Goal: Task Accomplishment & Management: Manage account settings

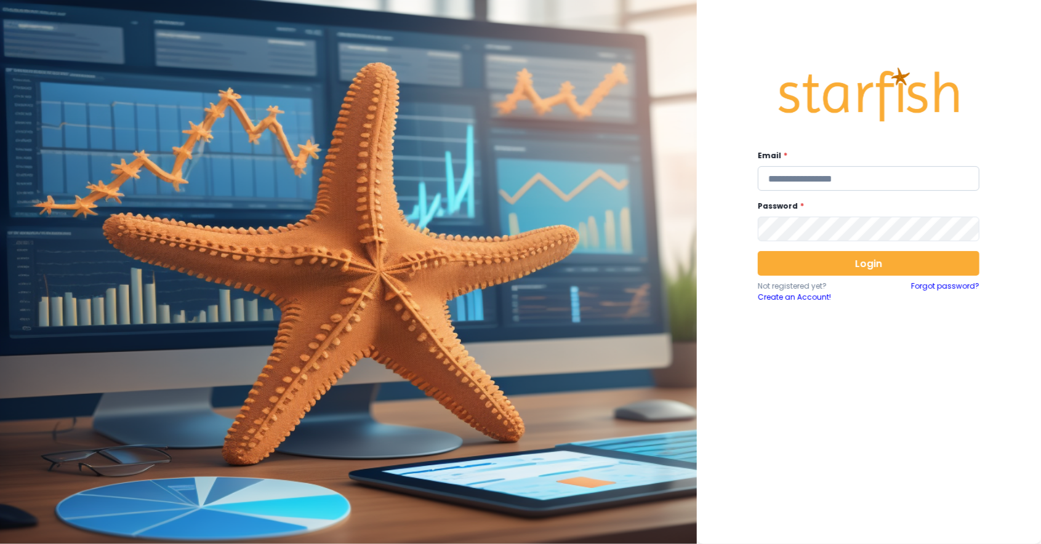
click at [832, 190] on input "email" at bounding box center [869, 178] width 222 height 25
type input "**********"
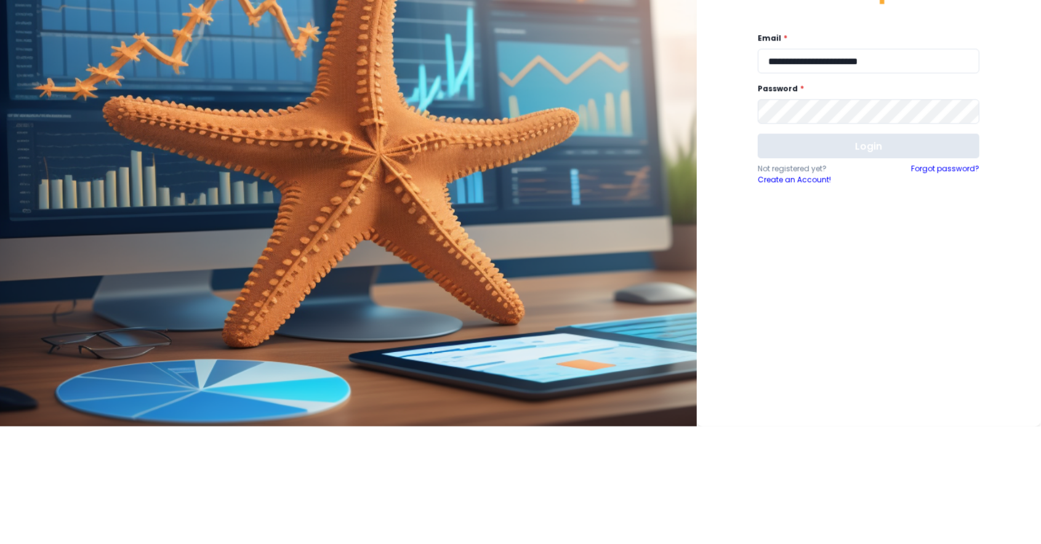
click at [876, 262] on button "Login" at bounding box center [869, 263] width 222 height 25
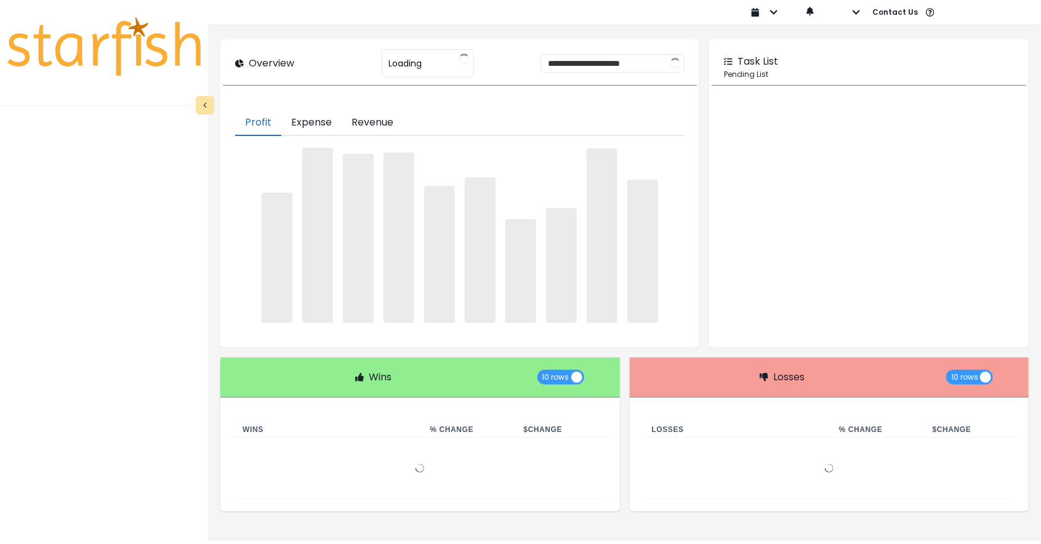
type input "**********"
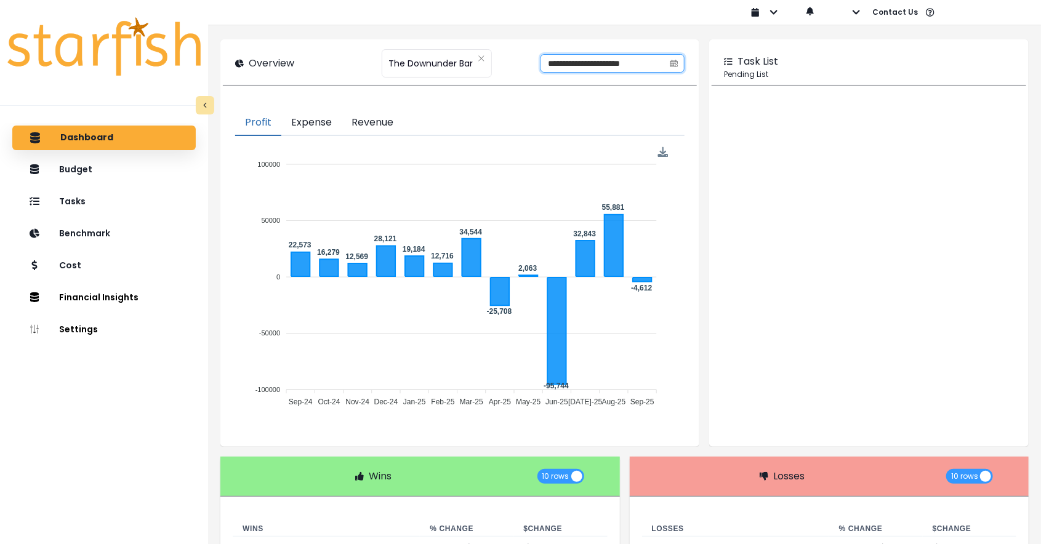
click at [616, 69] on input "**********" at bounding box center [602, 63] width 123 height 17
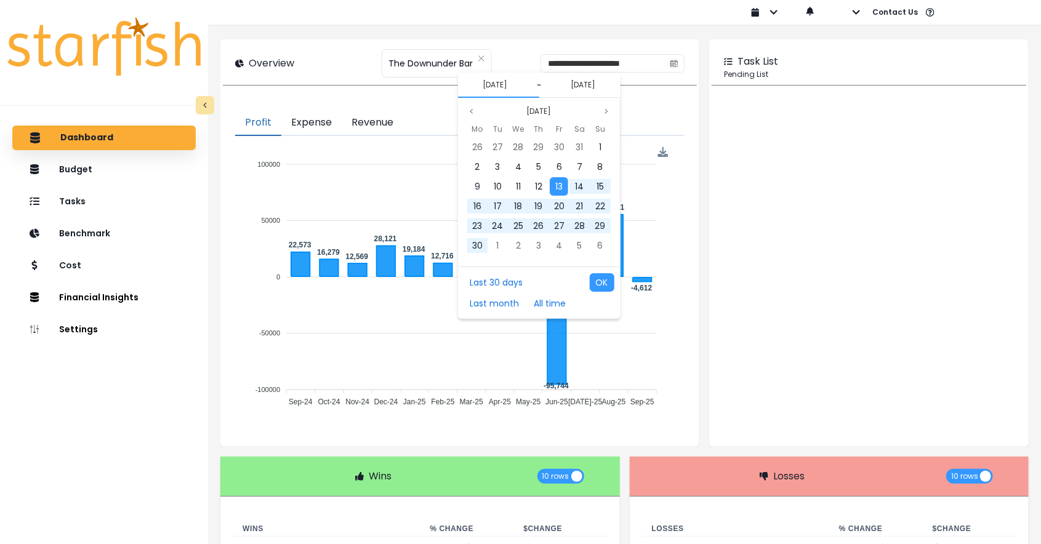
click at [512, 87] on button "13/09/2024" at bounding box center [495, 85] width 34 height 15
click at [601, 289] on button "OK" at bounding box center [602, 282] width 25 height 18
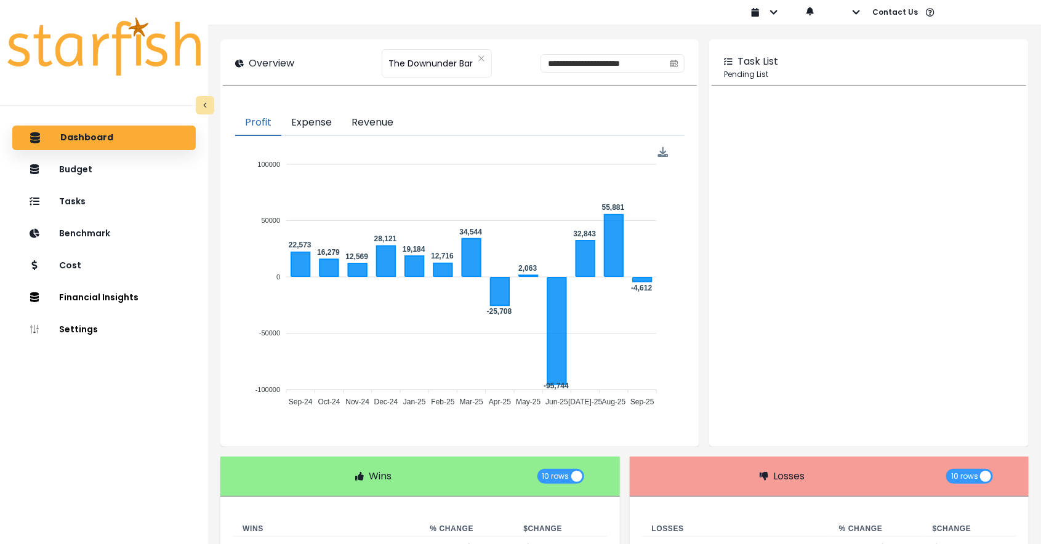
click at [311, 126] on button "Expense" at bounding box center [311, 123] width 60 height 26
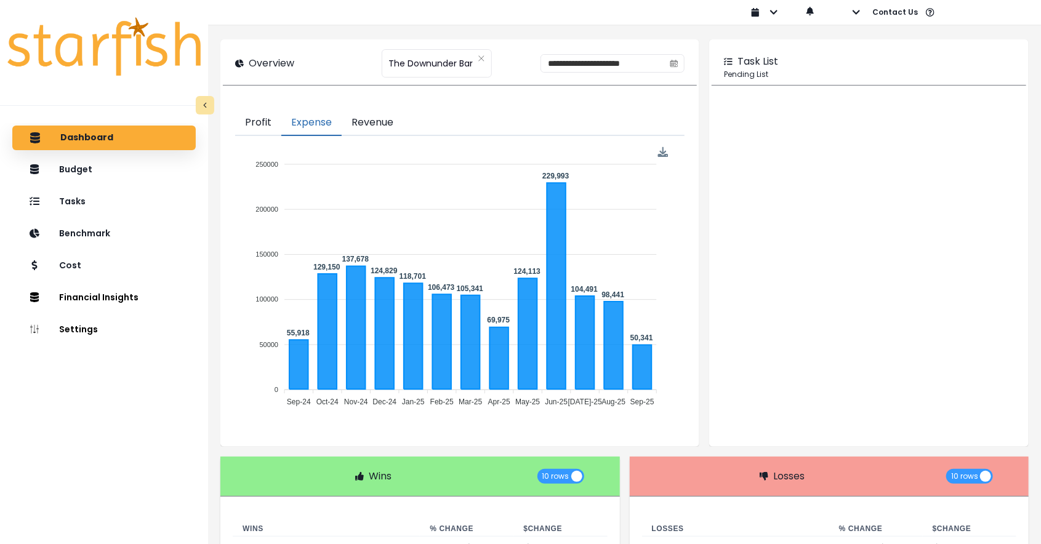
click at [377, 127] on button "Revenue" at bounding box center [373, 123] width 62 height 26
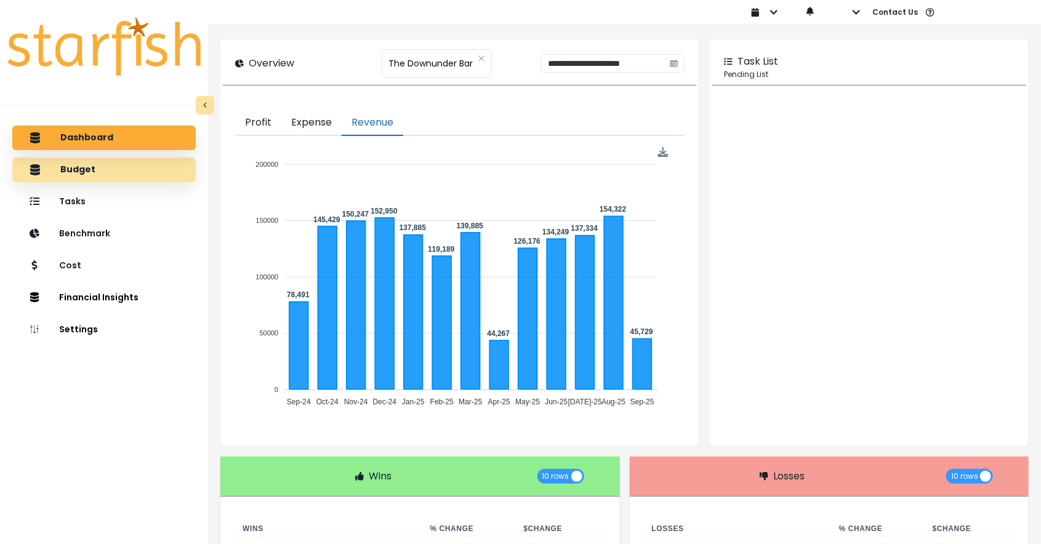
click at [69, 175] on div "Budget" at bounding box center [104, 170] width 164 height 26
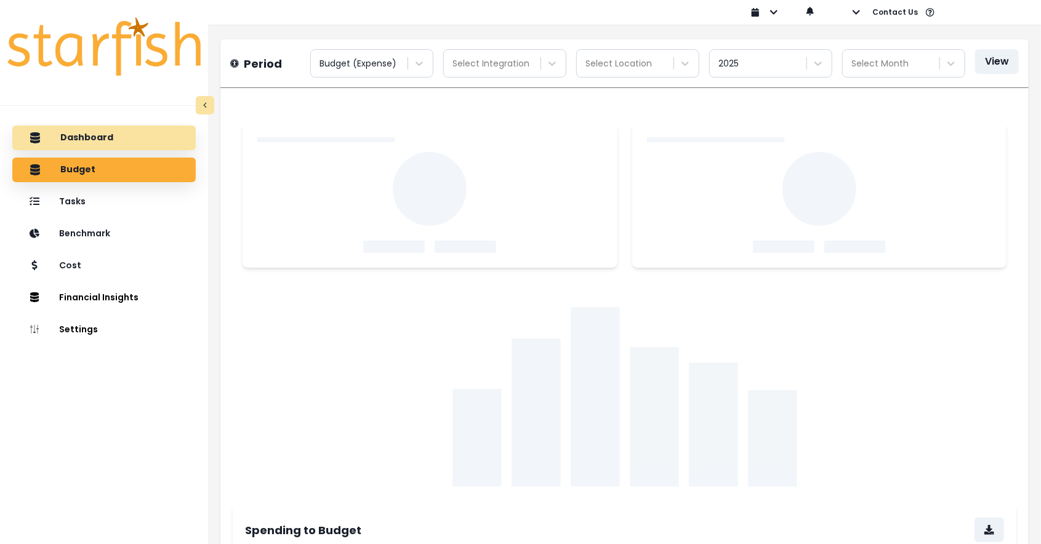
click at [70, 149] on div "Dashboard" at bounding box center [104, 138] width 164 height 26
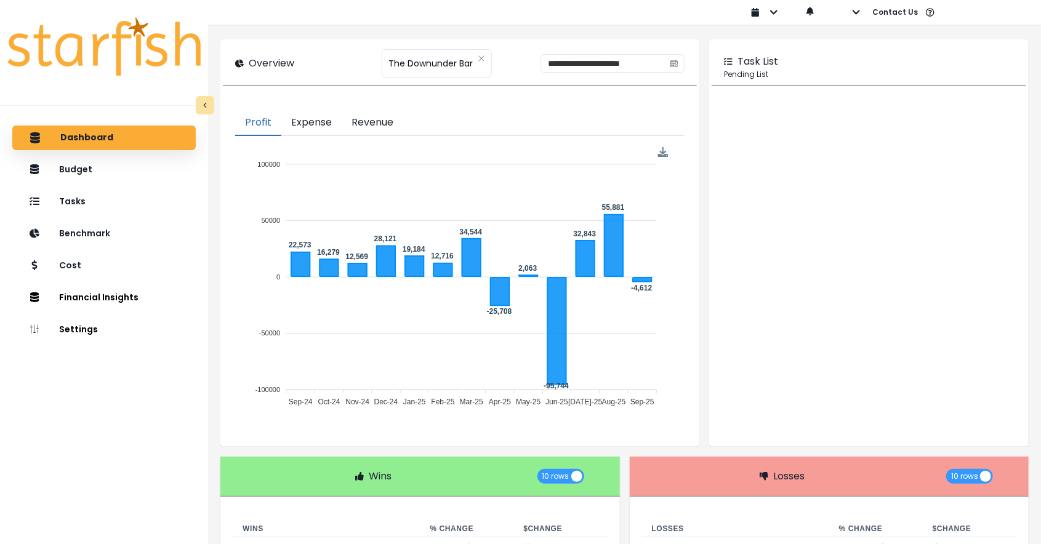
click at [373, 124] on button "Revenue" at bounding box center [373, 123] width 62 height 26
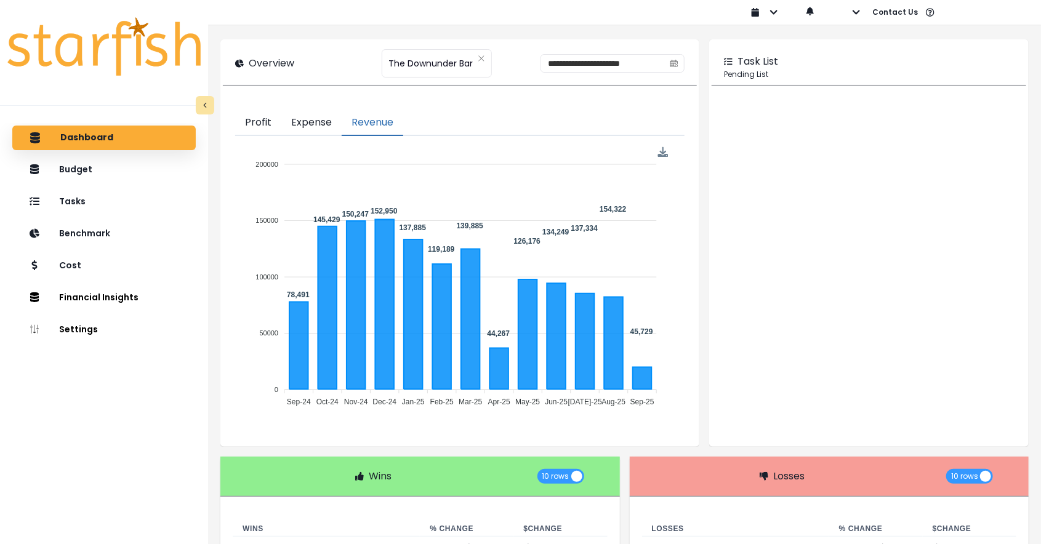
click at [254, 121] on button "Profit" at bounding box center [258, 123] width 46 height 26
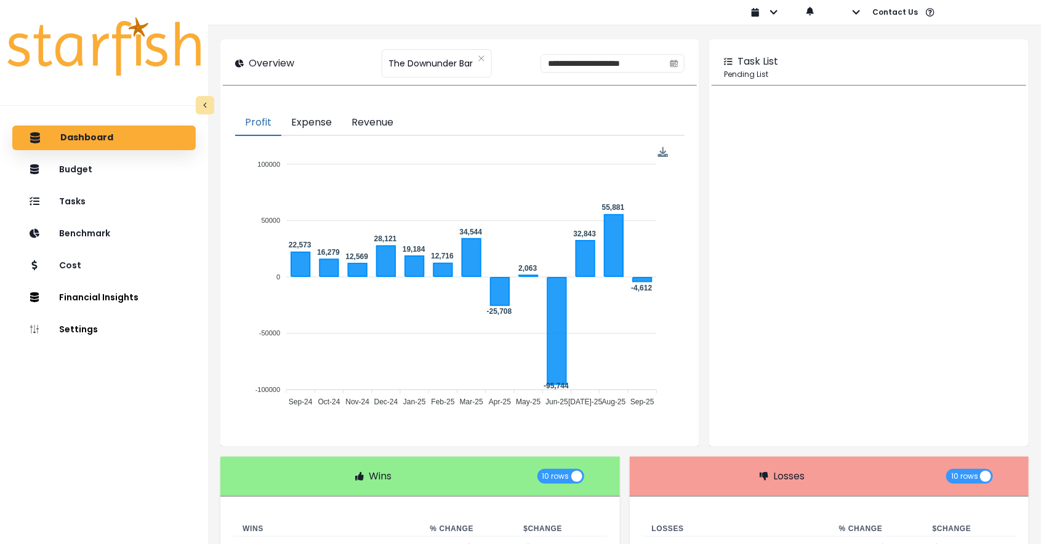
click at [257, 65] on p "Overview" at bounding box center [272, 63] width 46 height 15
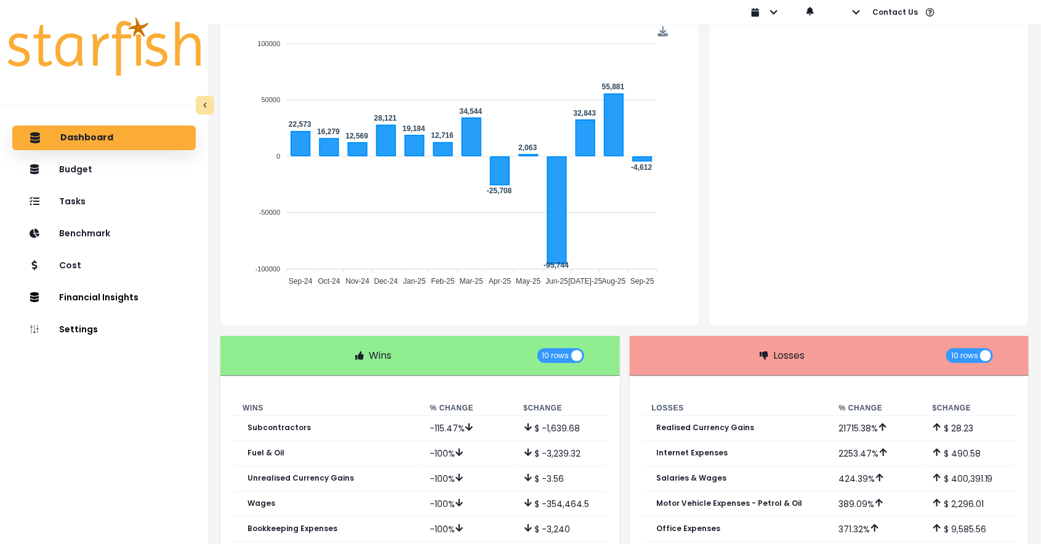
scroll to position [121, 0]
click at [566, 357] on span "10 rows" at bounding box center [555, 355] width 27 height 15
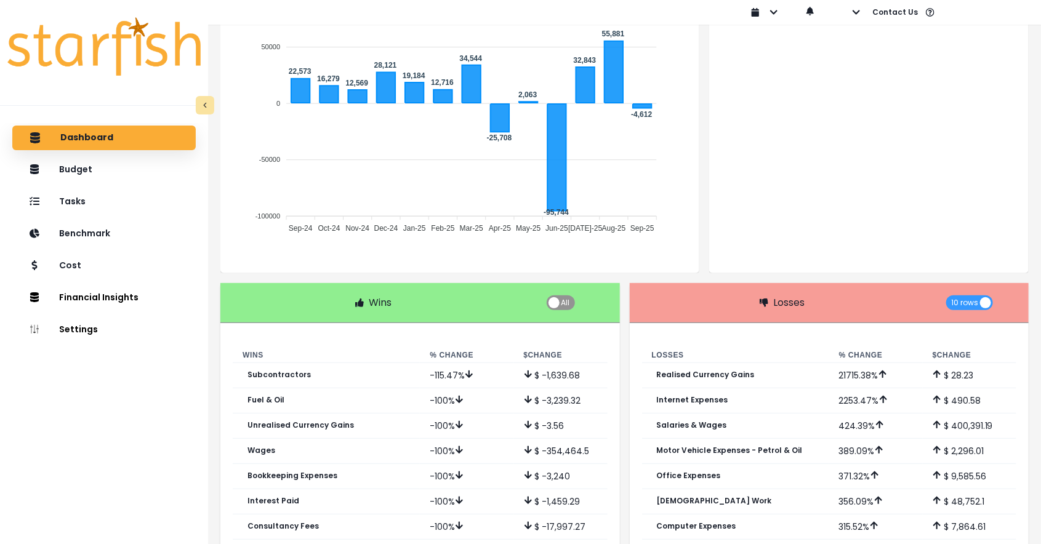
scroll to position [171, 0]
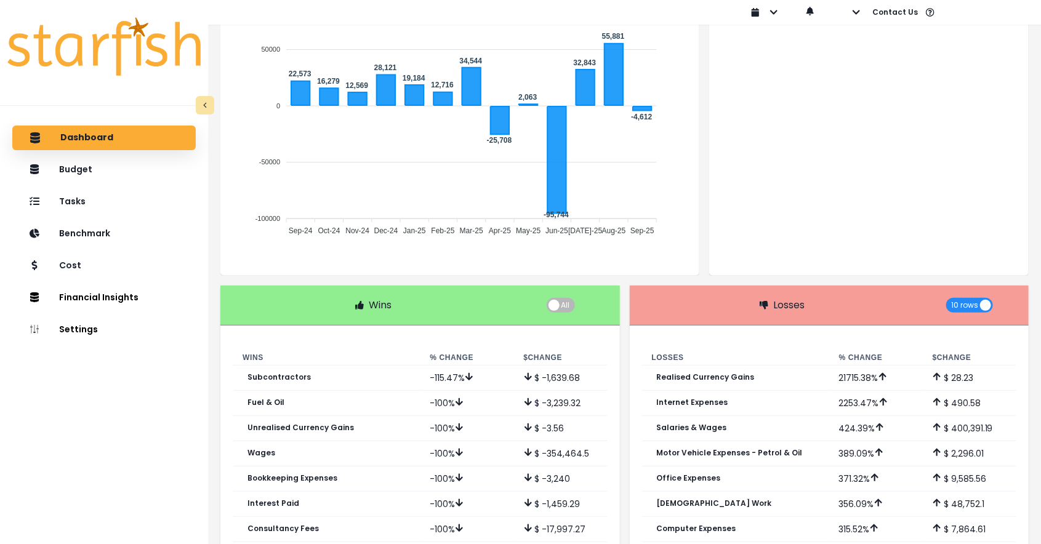
click at [982, 308] on span "10 rows" at bounding box center [969, 305] width 47 height 15
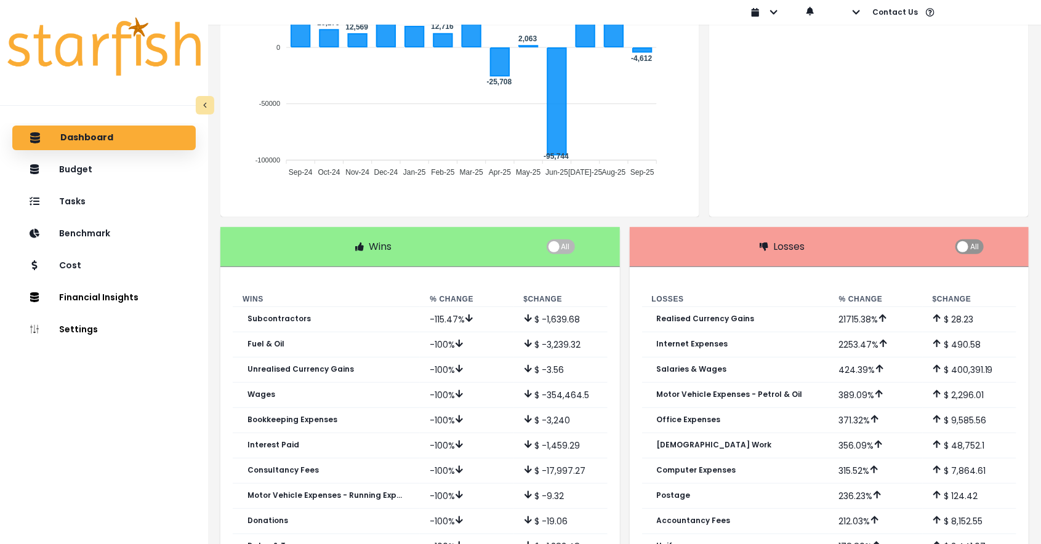
scroll to position [0, 0]
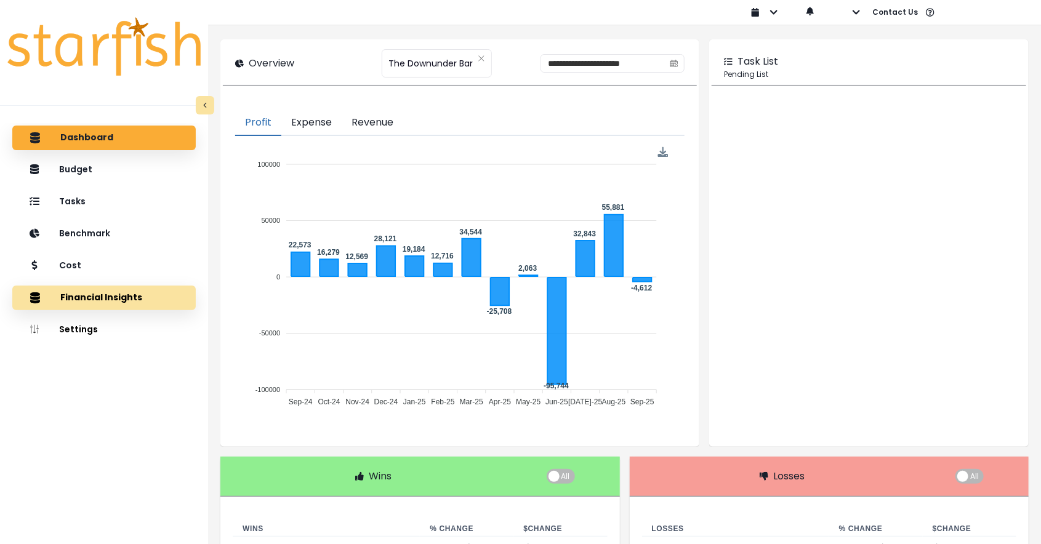
click at [65, 300] on button "Financial Insights" at bounding box center [103, 298] width 183 height 25
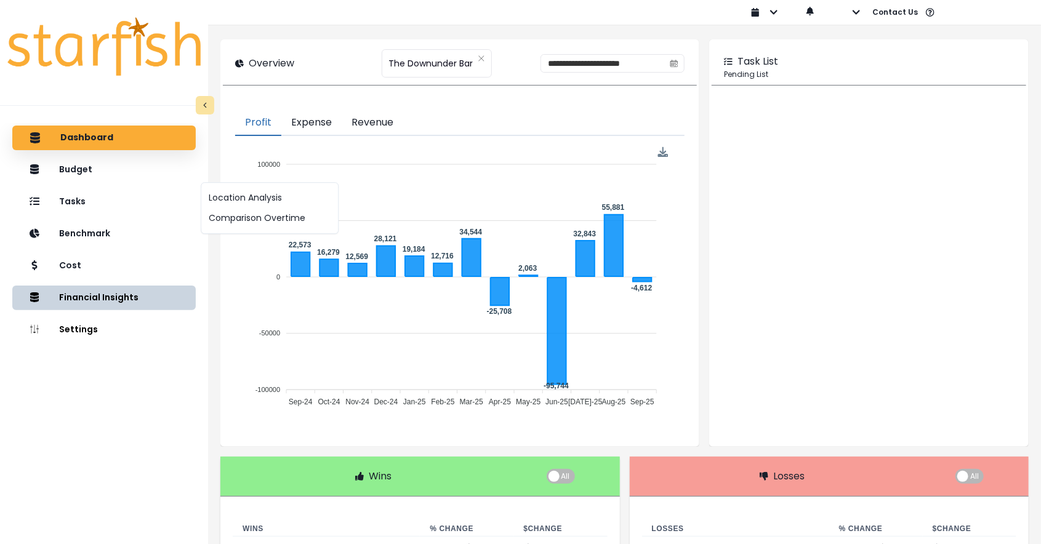
click at [229, 228] on button "Comparison Overtime" at bounding box center [269, 218] width 137 height 20
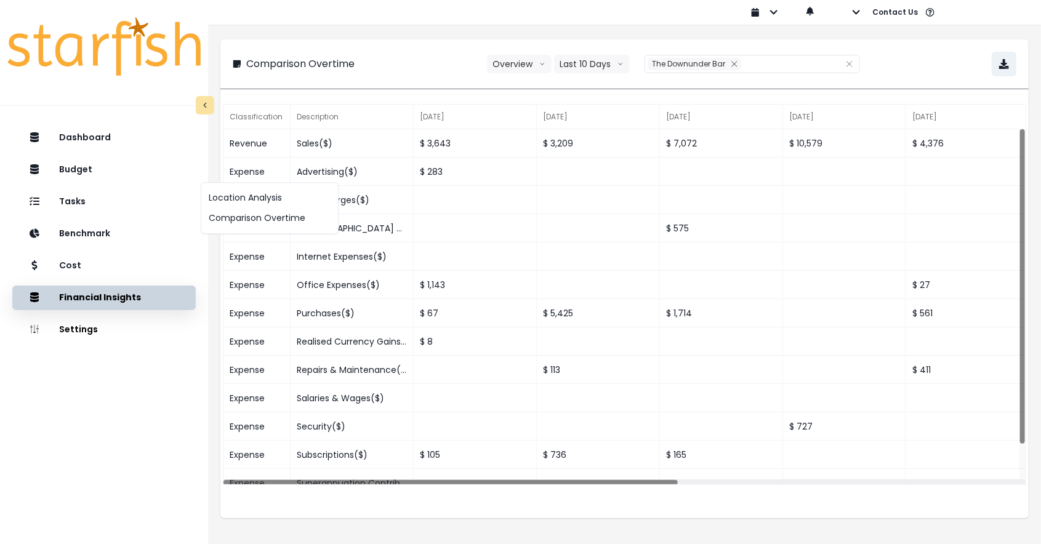
click at [272, 208] on button "Location Analysis" at bounding box center [269, 198] width 137 height 20
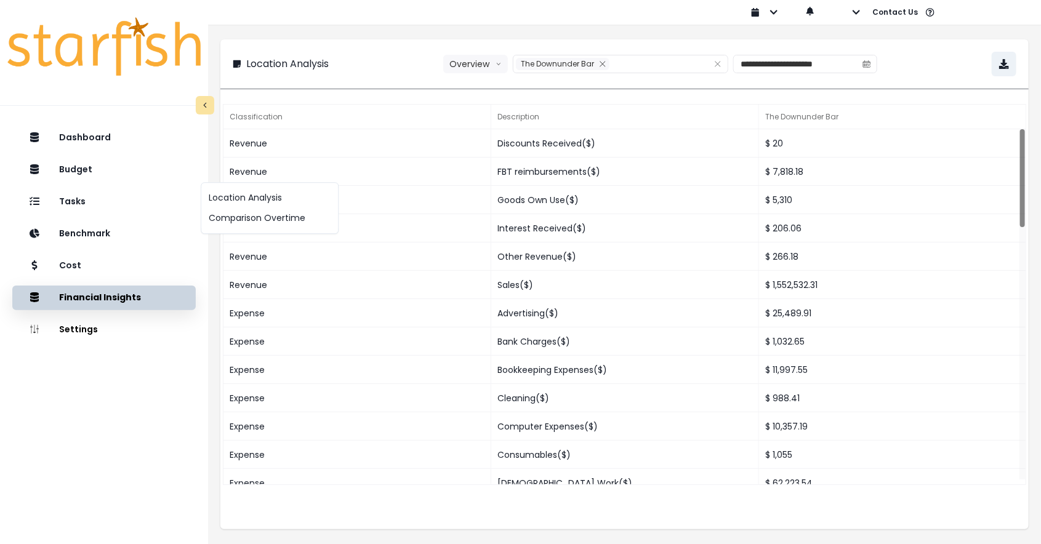
click at [155, 451] on div "Dashboard Budget Tasks Benchmark Cost Financial Insights Location Analysis Comp…" at bounding box center [104, 349] width 208 height 452
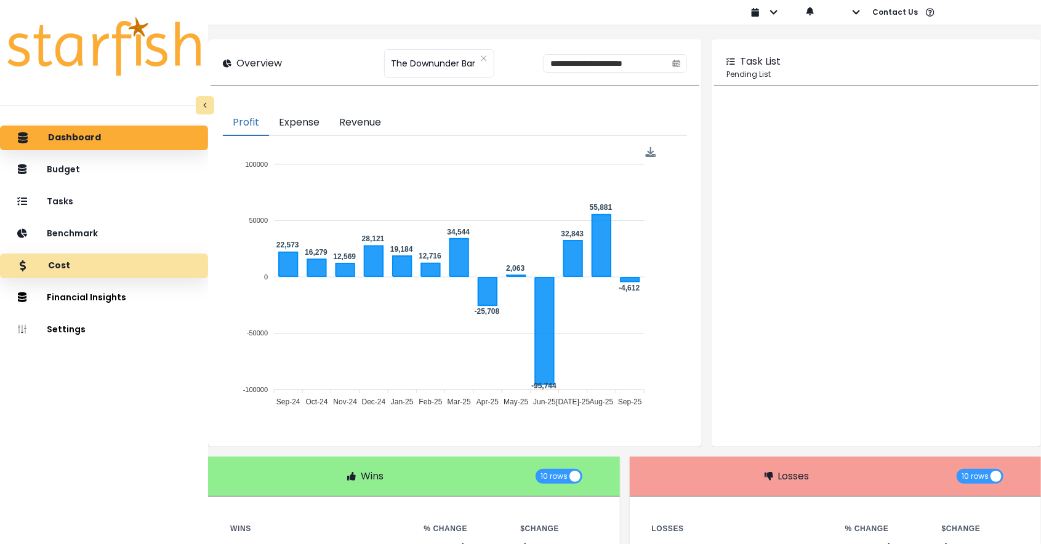
click at [62, 264] on p "Cost" at bounding box center [59, 265] width 22 height 11
click at [63, 265] on p "Cost" at bounding box center [59, 265] width 22 height 11
click at [70, 267] on p "Cost" at bounding box center [59, 265] width 22 height 11
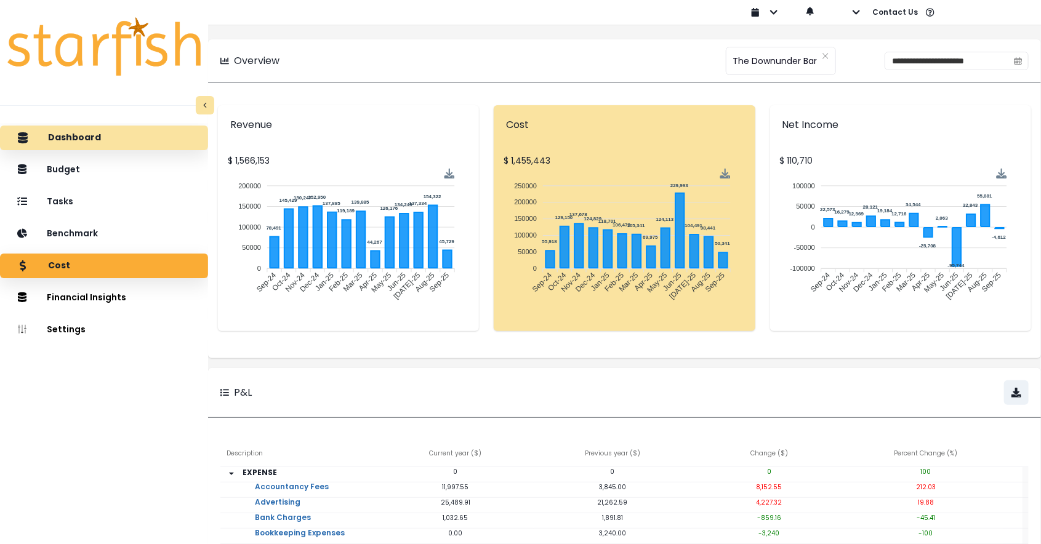
click at [42, 137] on div "Dashboard" at bounding box center [104, 138] width 188 height 26
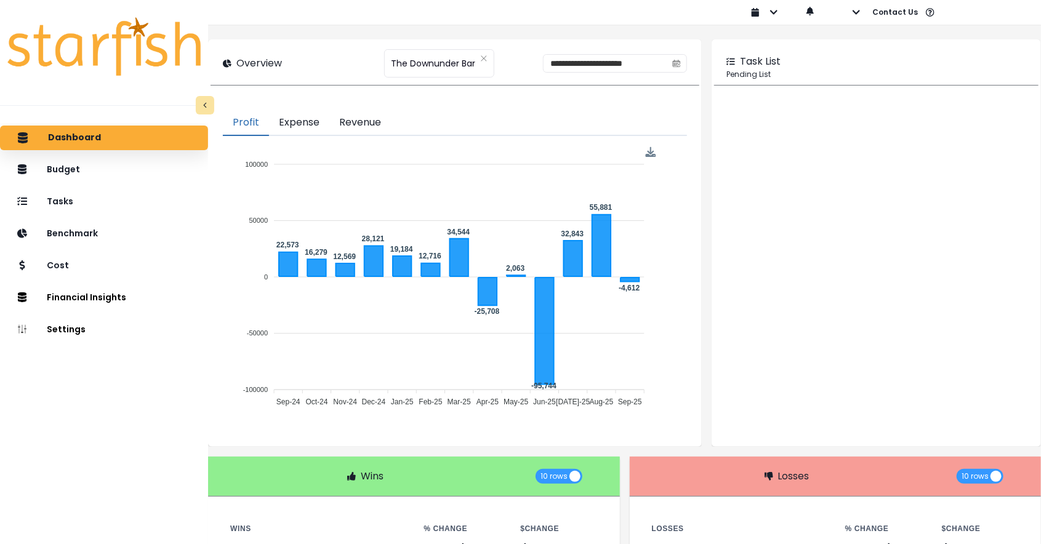
click at [316, 118] on button "Expense" at bounding box center [299, 123] width 60 height 26
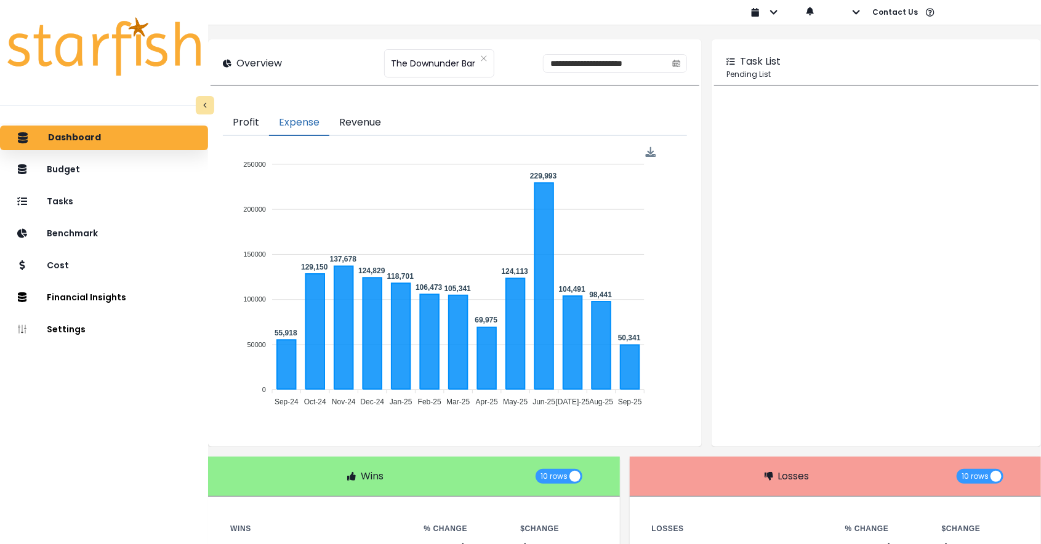
click at [256, 119] on button "Profit" at bounding box center [246, 123] width 46 height 26
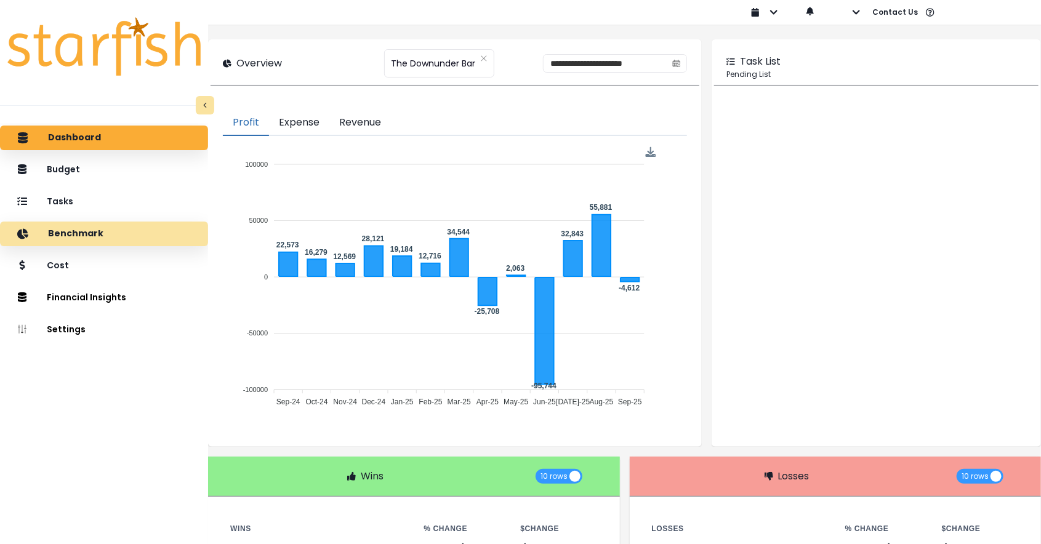
click at [75, 241] on div "Benchmark" at bounding box center [104, 234] width 188 height 26
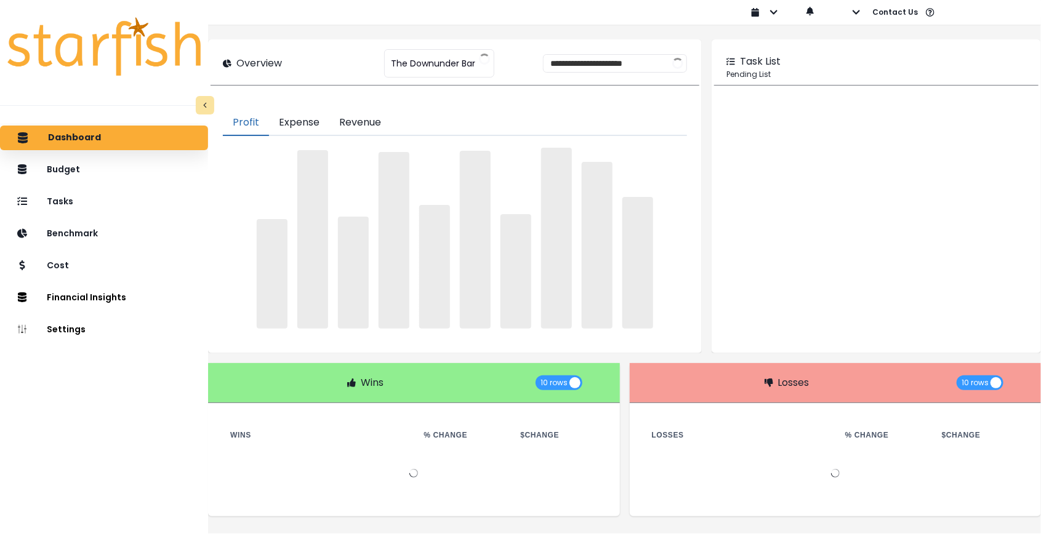
scroll to position [1, 0]
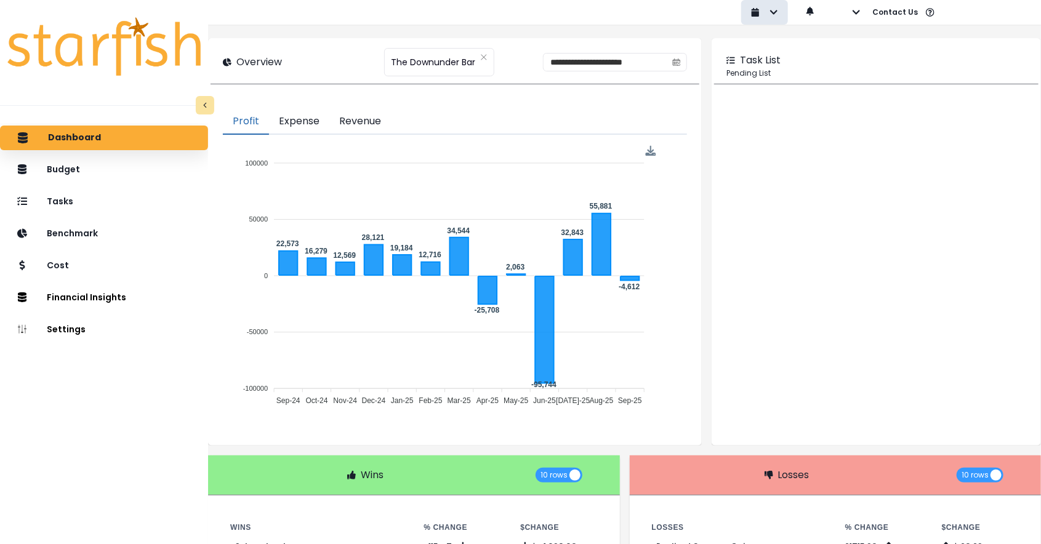
click at [781, 11] on button "button" at bounding box center [764, 12] width 47 height 25
click at [914, 70] on p "Pending List" at bounding box center [877, 73] width 300 height 11
click at [855, 6] on button "button" at bounding box center [846, 12] width 28 height 25
click at [952, 84] on div "Task List Pending List" at bounding box center [876, 242] width 329 height 408
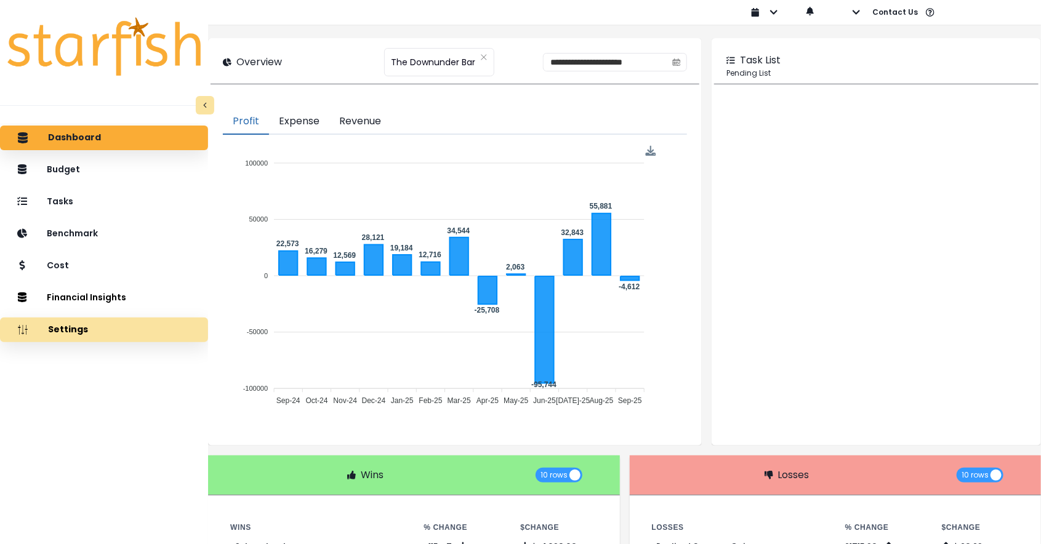
click at [66, 326] on button "Settings" at bounding box center [104, 330] width 208 height 25
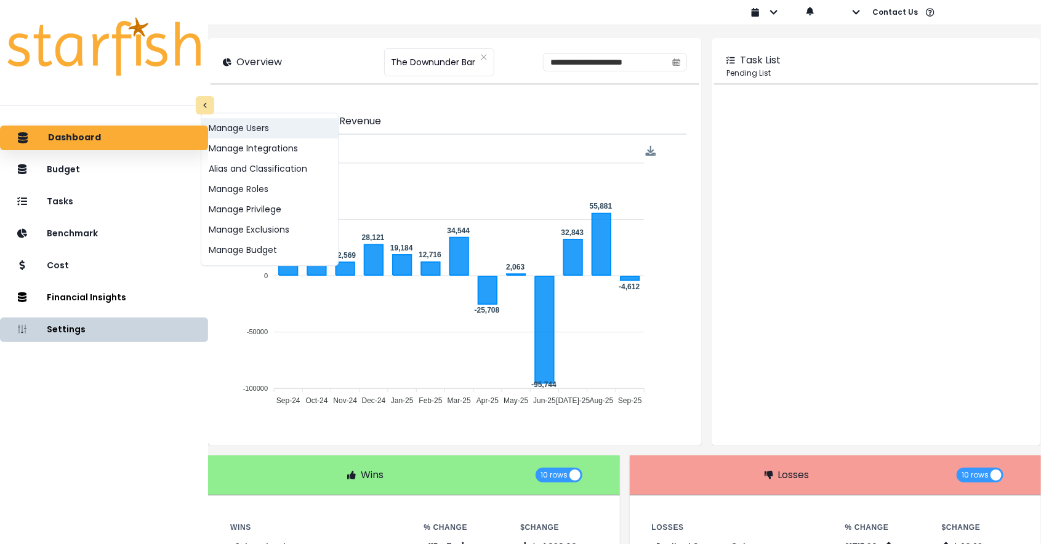
click at [236, 139] on button "Manage Users" at bounding box center [269, 128] width 137 height 20
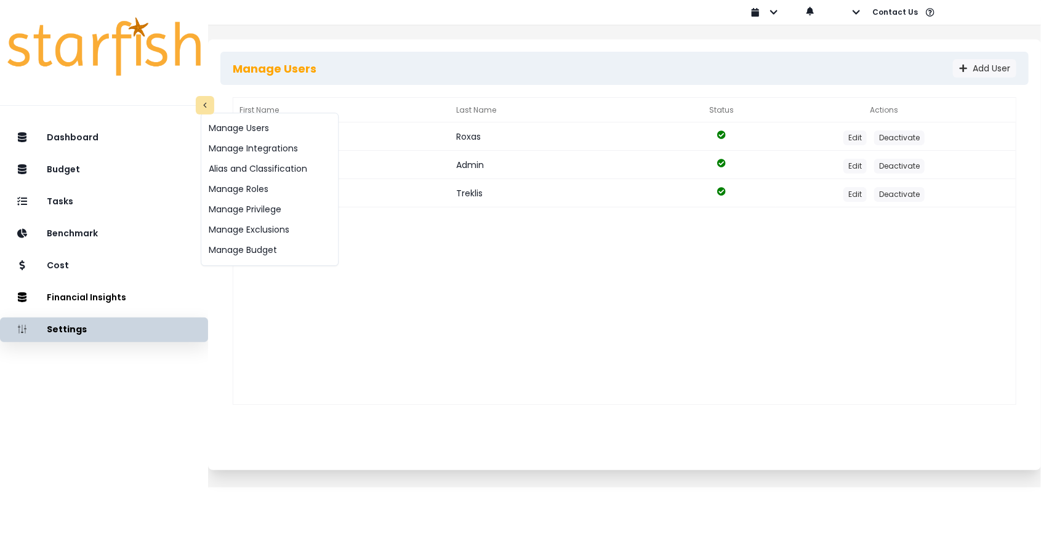
click at [449, 342] on div "Anj Roxas Edit Deactivate Starfish Admin Edit Deactivate Harry Treklis Edit Dea…" at bounding box center [624, 277] width 783 height 308
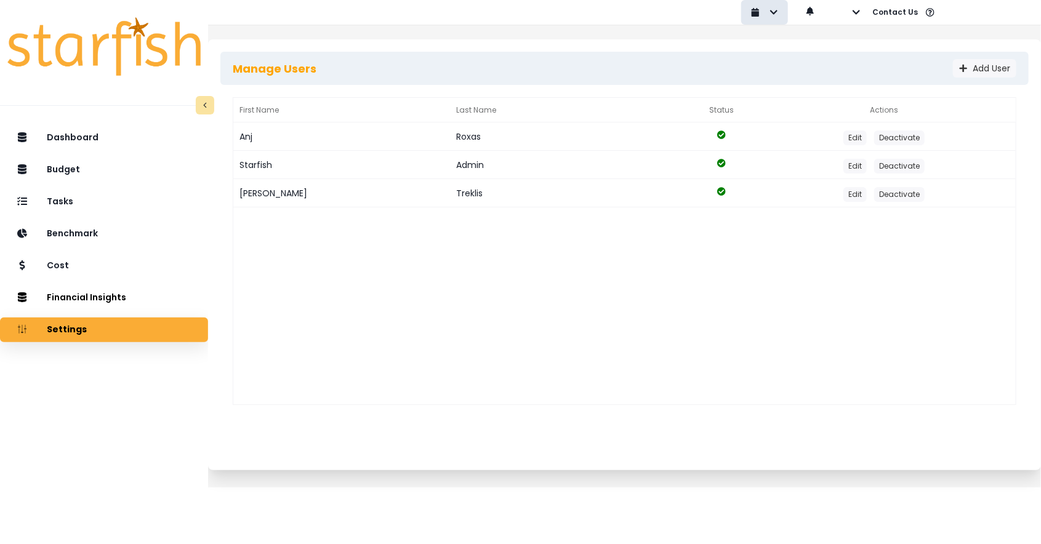
click at [776, 2] on button "button" at bounding box center [764, 12] width 47 height 25
click at [855, 10] on icon "button" at bounding box center [856, 12] width 9 height 9
click at [794, 260] on div "Anj Roxas Edit Deactivate Starfish Admin Edit Deactivate Harry Treklis Edit Dea…" at bounding box center [624, 277] width 783 height 308
click at [929, 17] on button "Contact Us" at bounding box center [903, 12] width 64 height 25
click at [852, 326] on div "Anj Roxas Edit Deactivate Starfish Admin Edit Deactivate Harry Treklis Edit Dea…" at bounding box center [624, 277] width 783 height 308
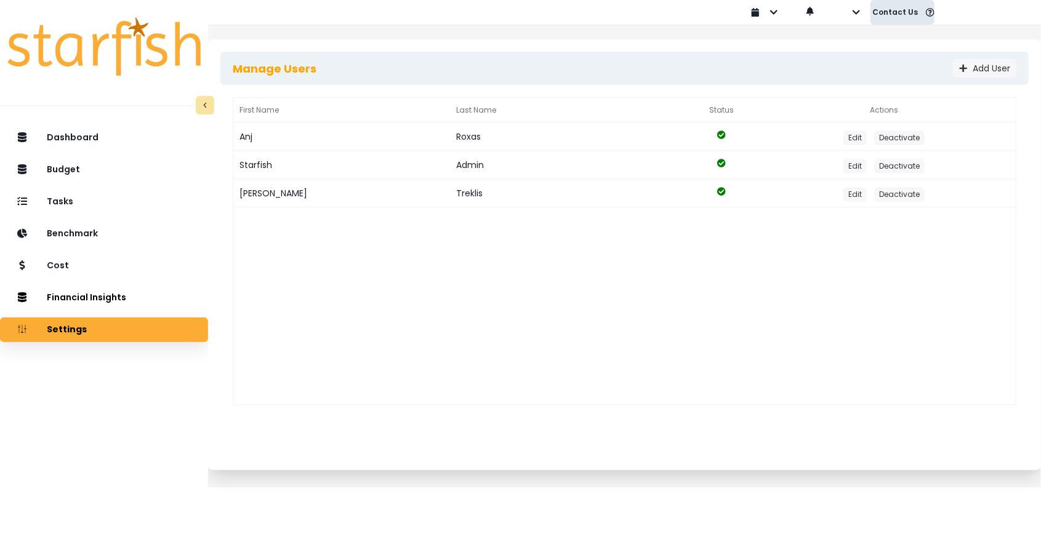
click at [921, 9] on button "Contact Us" at bounding box center [903, 12] width 64 height 25
click at [904, 349] on div "Anj Roxas Edit Deactivate Starfish Admin Edit Deactivate Harry Treklis Edit Dea…" at bounding box center [624, 277] width 783 height 308
click at [156, 405] on div "Dashboard Budget Tasks Benchmark Cost Financial Insights Location Analysis Comp…" at bounding box center [104, 349] width 208 height 452
click at [207, 105] on icon at bounding box center [205, 105] width 9 height 9
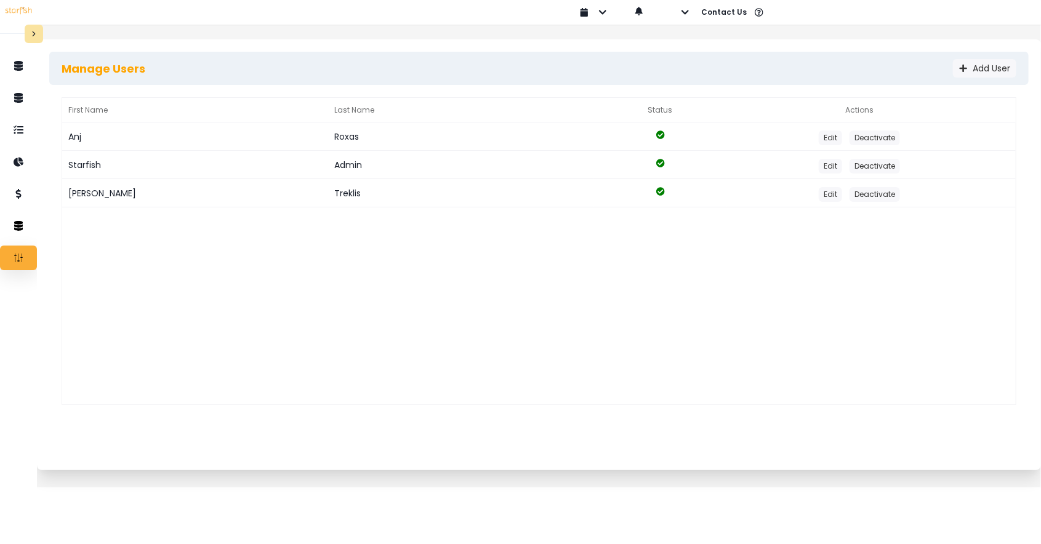
click at [28, 36] on div at bounding box center [34, 34] width 18 height 18
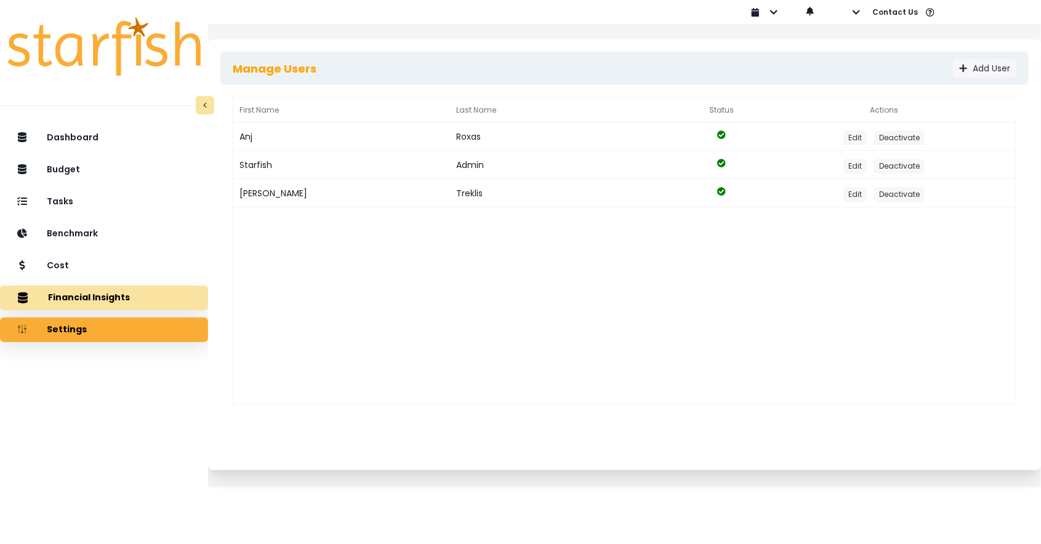
click at [73, 300] on button "Financial Insights" at bounding box center [104, 298] width 208 height 25
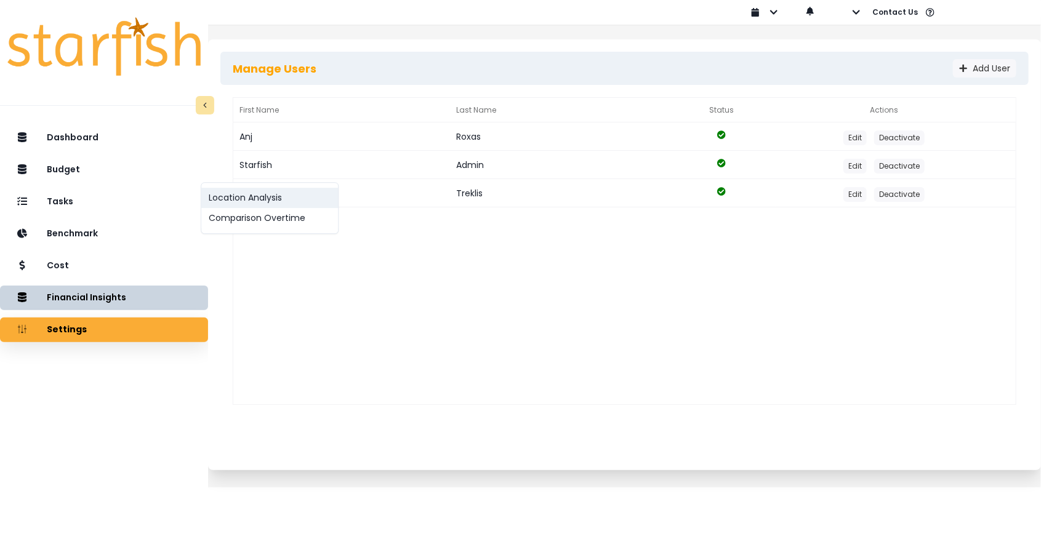
click at [238, 208] on button "Location Analysis" at bounding box center [269, 198] width 137 height 20
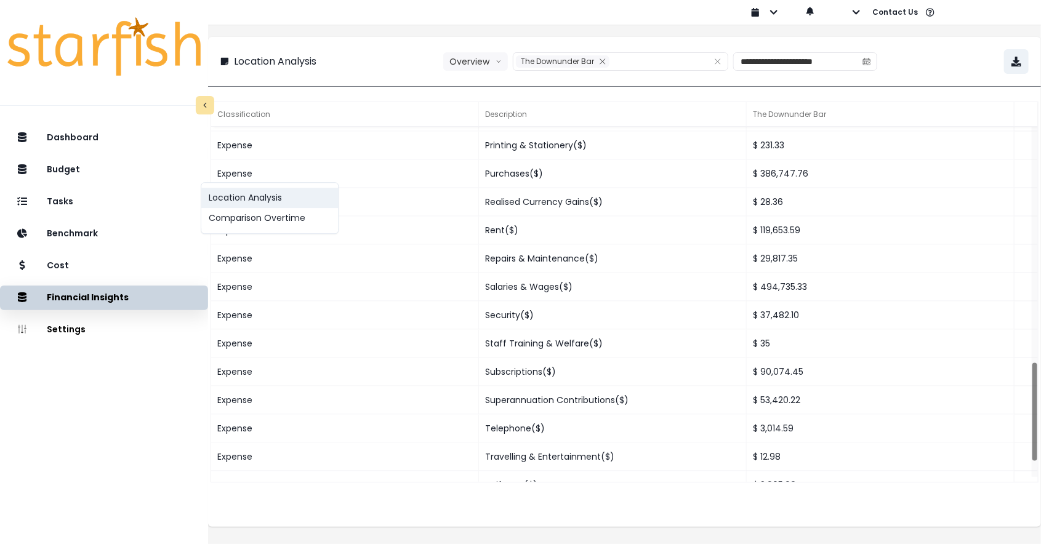
scroll to position [14, 0]
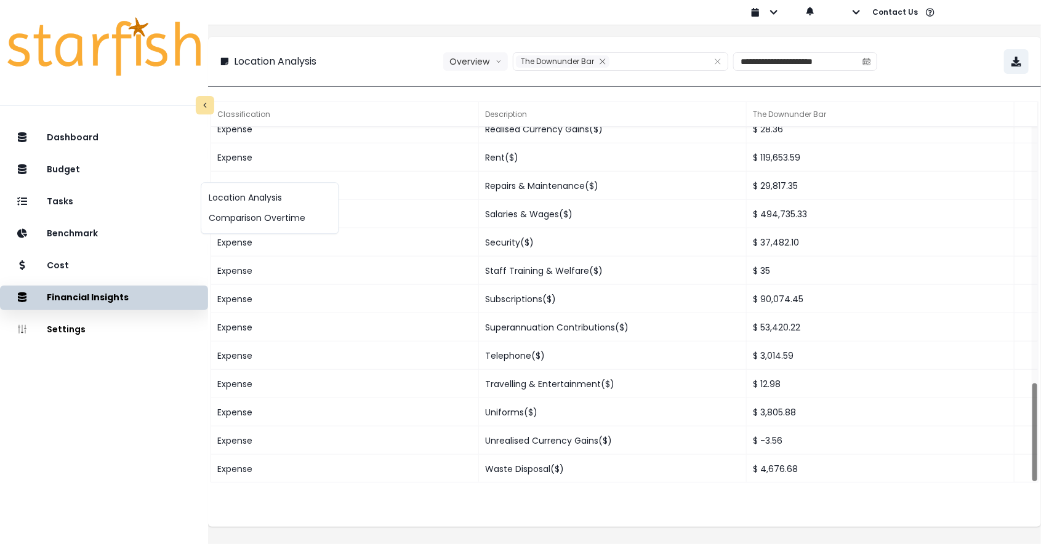
click at [164, 382] on div "Dashboard Budget Tasks Benchmark Cost Financial Insights Location Analysis Comp…" at bounding box center [104, 349] width 208 height 452
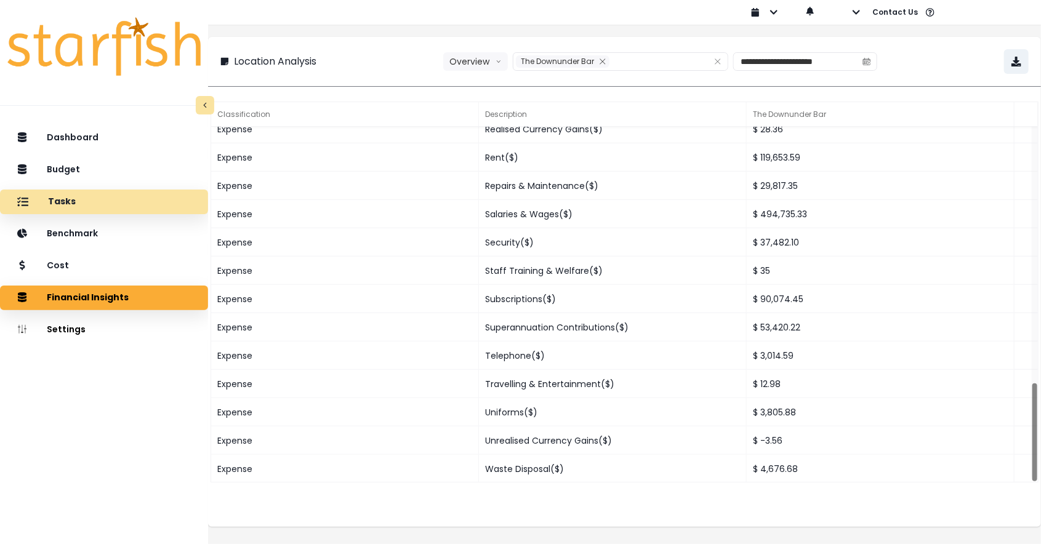
click at [72, 203] on p "Tasks" at bounding box center [62, 201] width 28 height 11
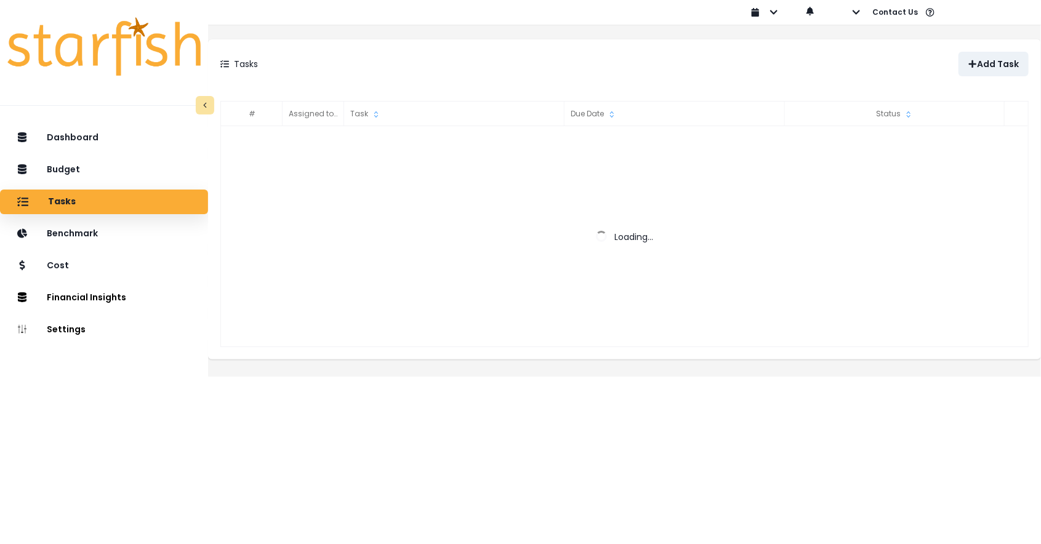
scroll to position [0, 0]
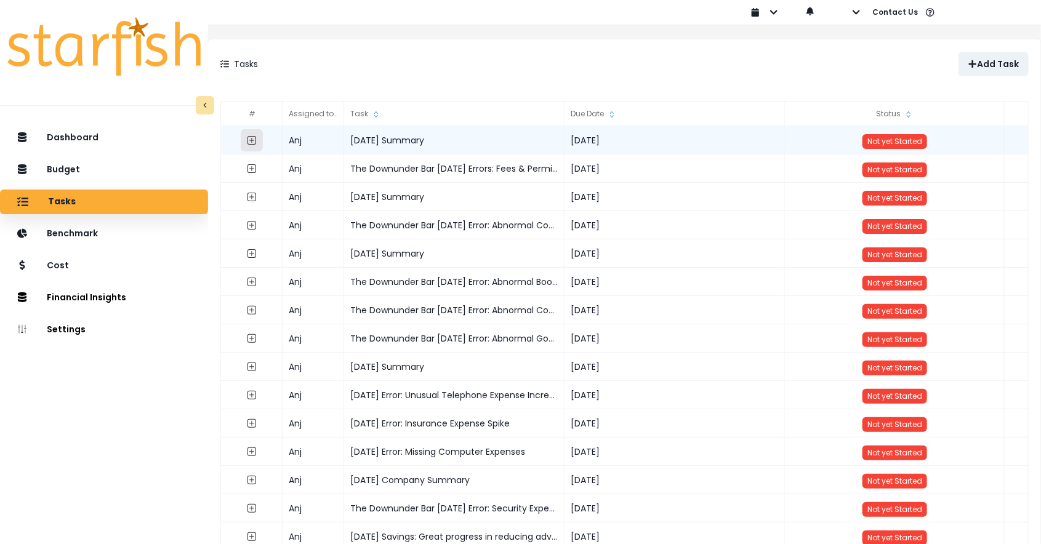
click at [257, 139] on icon "expand outline" at bounding box center [252, 140] width 10 height 10
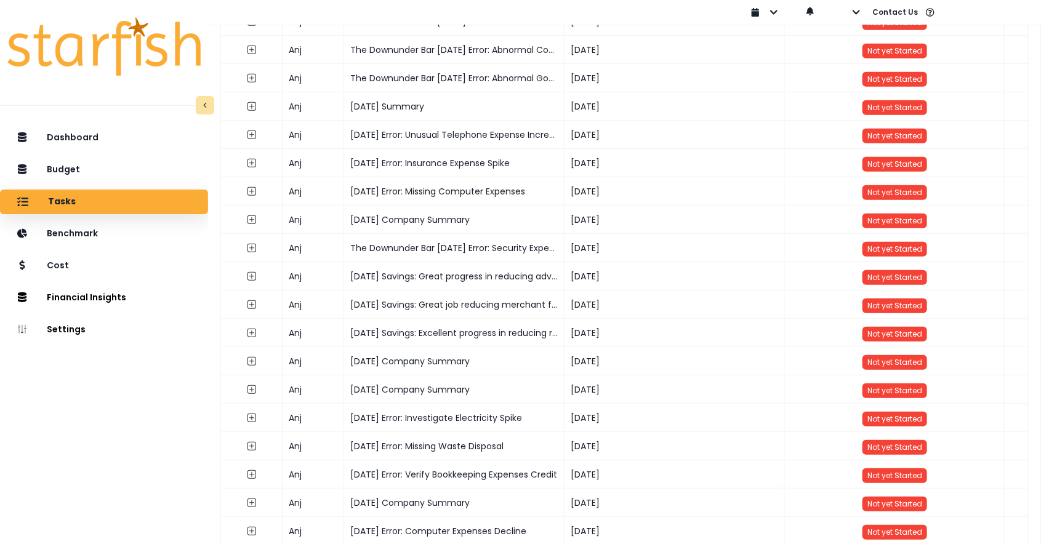
scroll to position [330, 0]
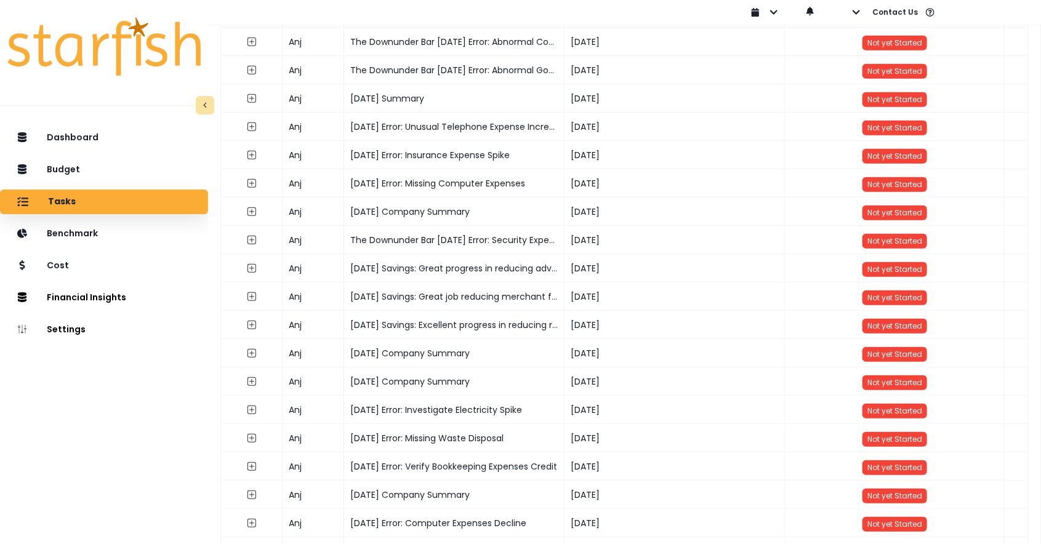
click at [197, 109] on div at bounding box center [205, 105] width 18 height 18
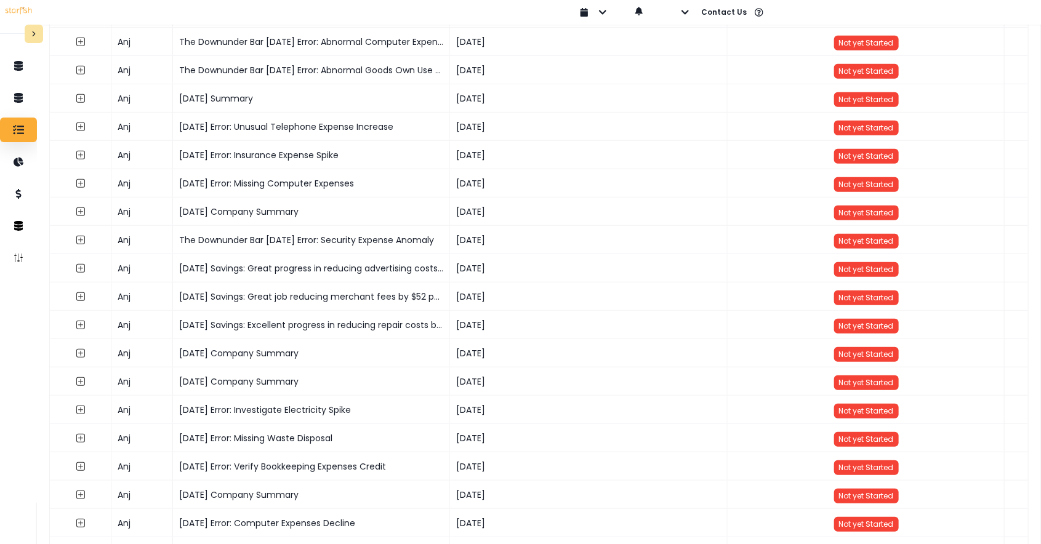
scroll to position [0, 0]
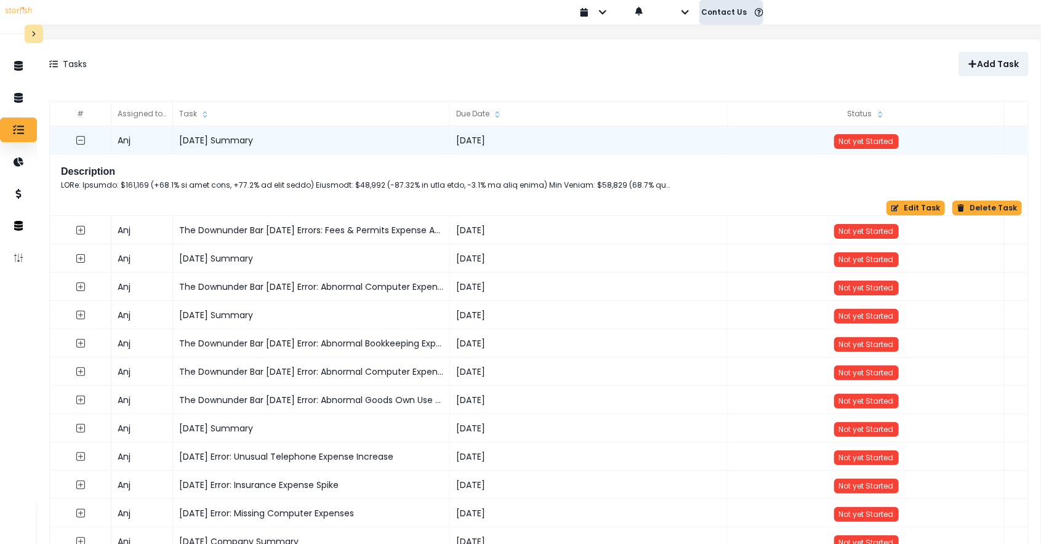
click at [757, 14] on icon "button" at bounding box center [759, 12] width 9 height 9
click at [751, 46] on p "Help & Support" at bounding box center [739, 45] width 64 height 13
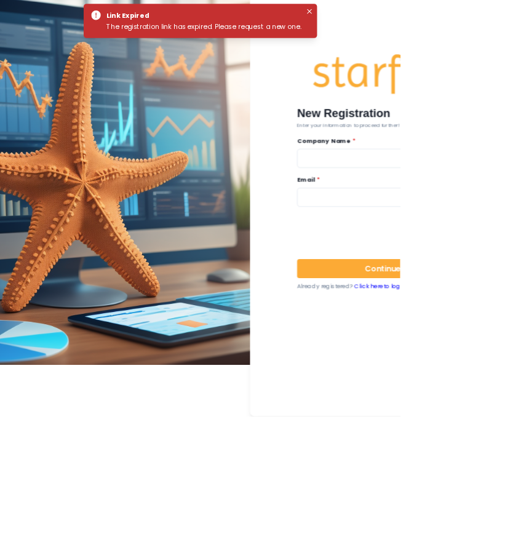
click at [496, 485] on div "New Registration Enter your information to proceed further! Company Name * Emai…" at bounding box center [496, 267] width 246 height 448
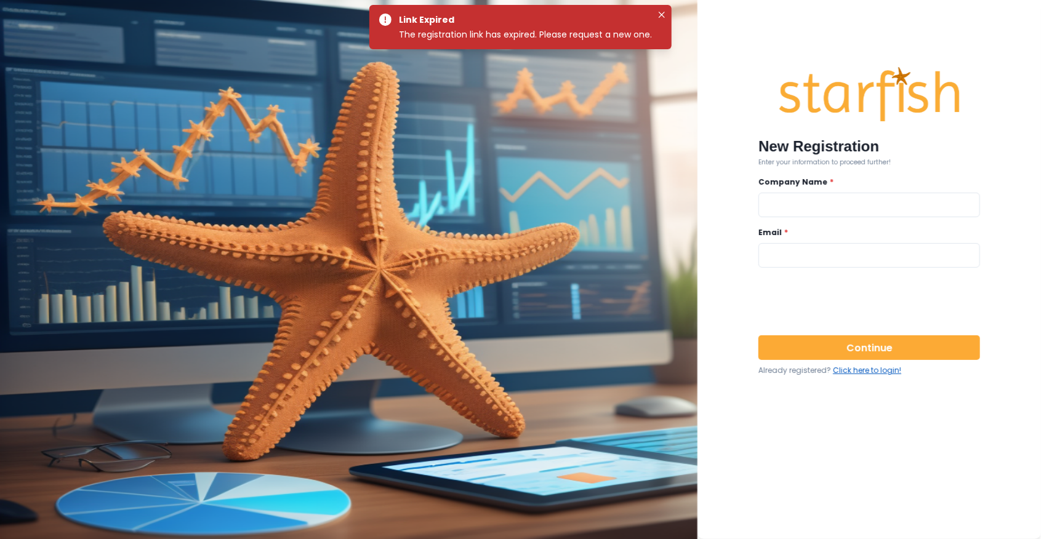
click at [863, 376] on link "Click here to login!" at bounding box center [867, 370] width 68 height 10
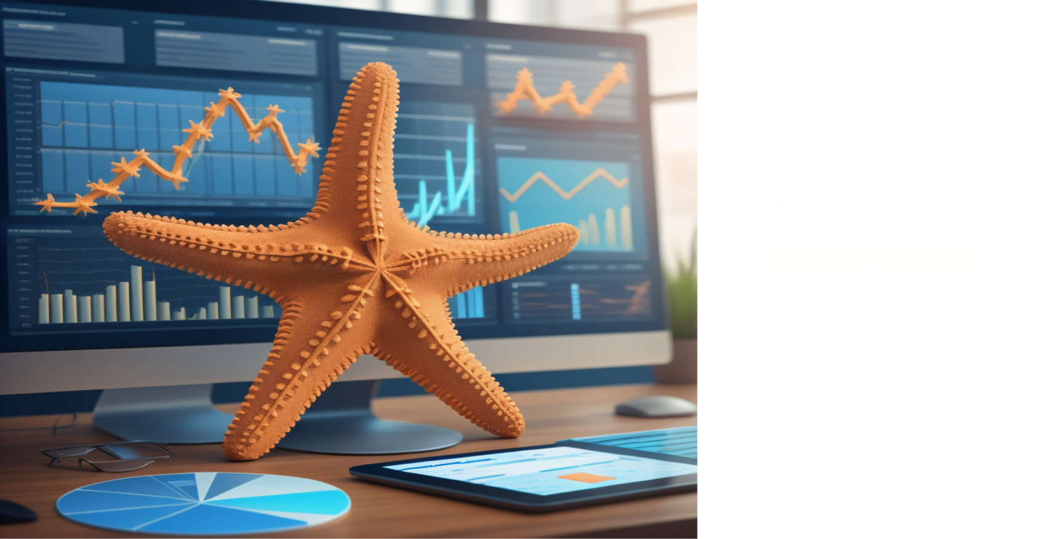
click at [797, 300] on link "Create an Account!" at bounding box center [814, 297] width 111 height 11
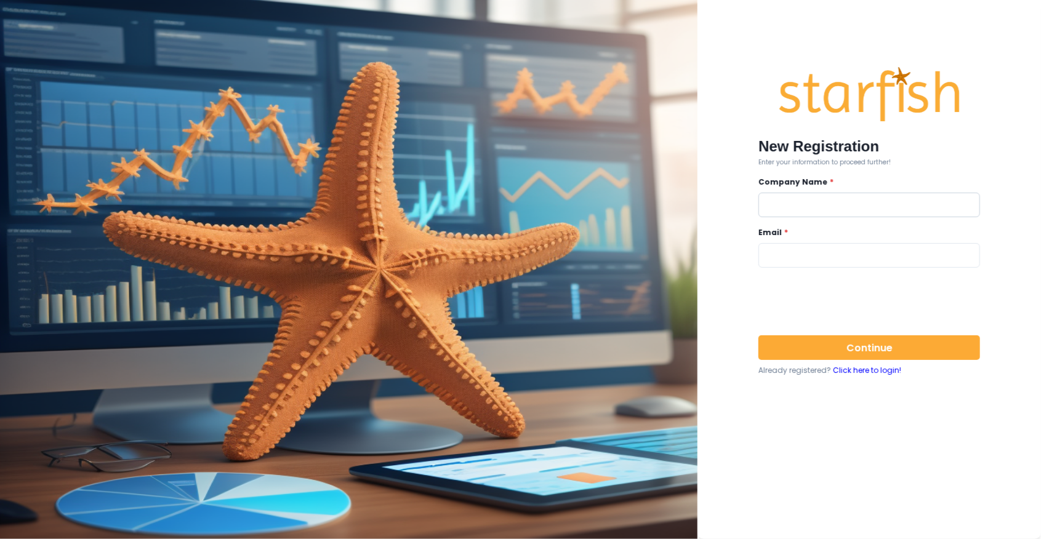
click at [829, 205] on input "text" at bounding box center [870, 205] width 222 height 25
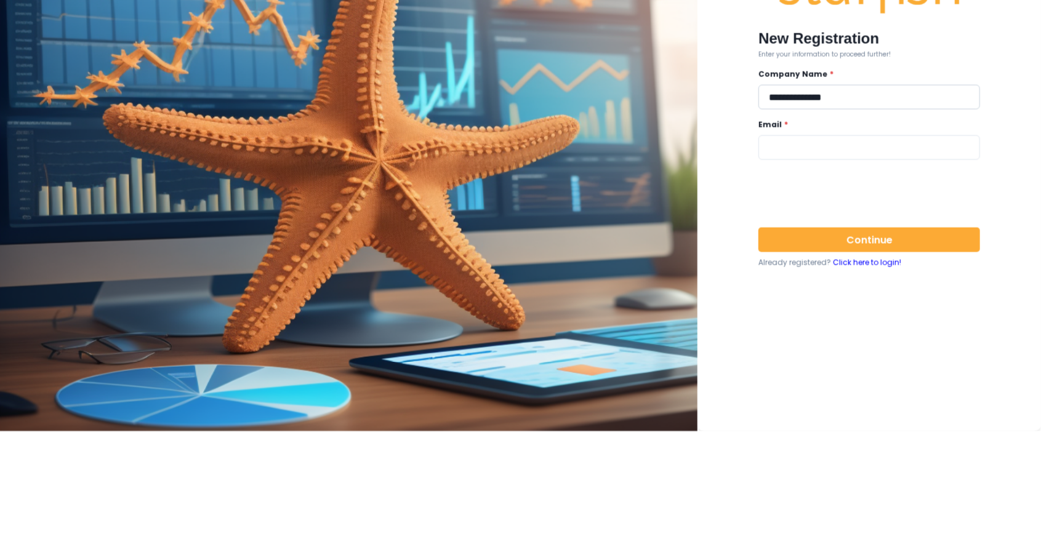
type input "**********"
click at [814, 257] on input "email" at bounding box center [870, 255] width 222 height 25
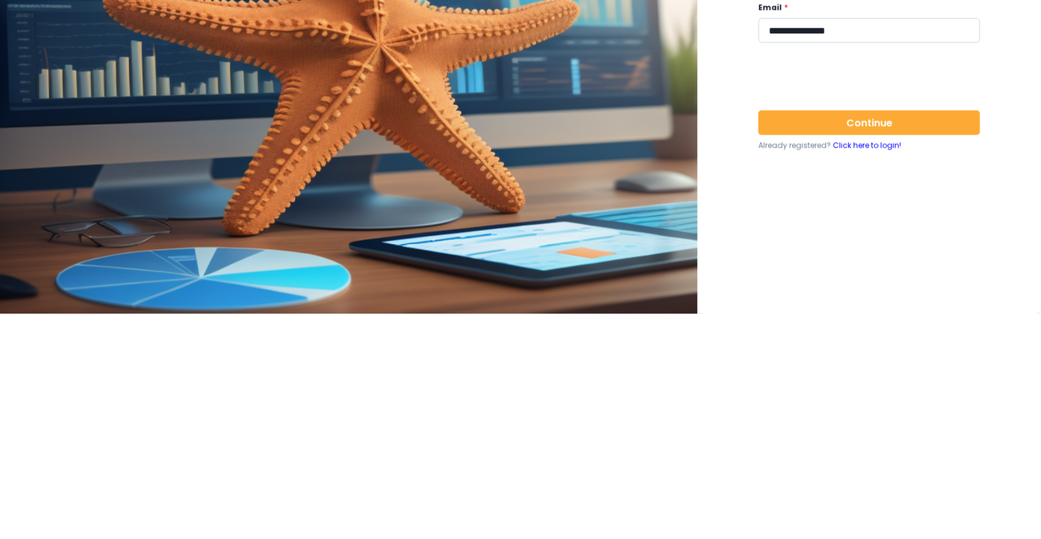
type input "**********"
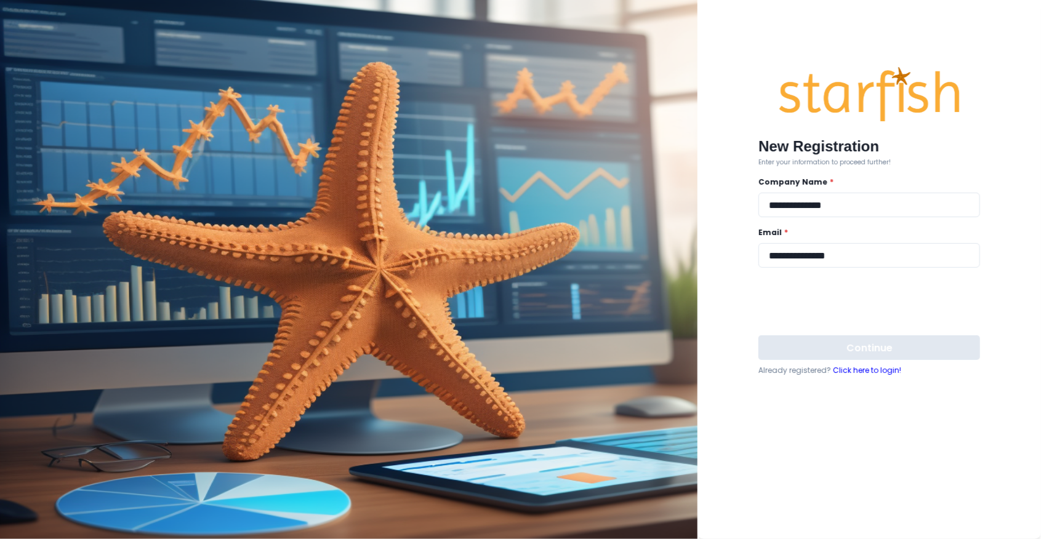
click at [868, 354] on button "Continue" at bounding box center [870, 348] width 222 height 25
